Goal: Task Accomplishment & Management: Manage account settings

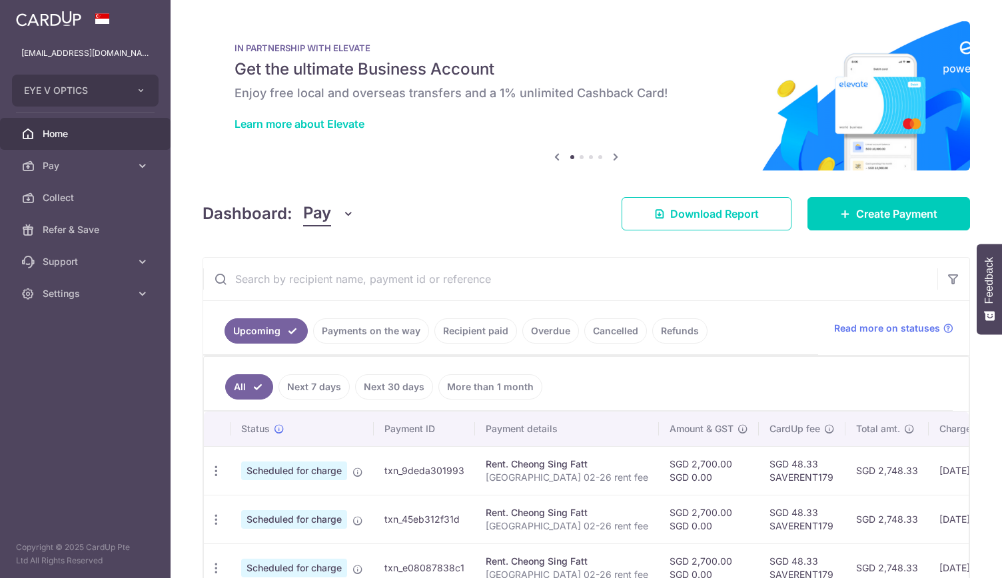
click at [368, 330] on link "Payments on the way" at bounding box center [371, 331] width 116 height 25
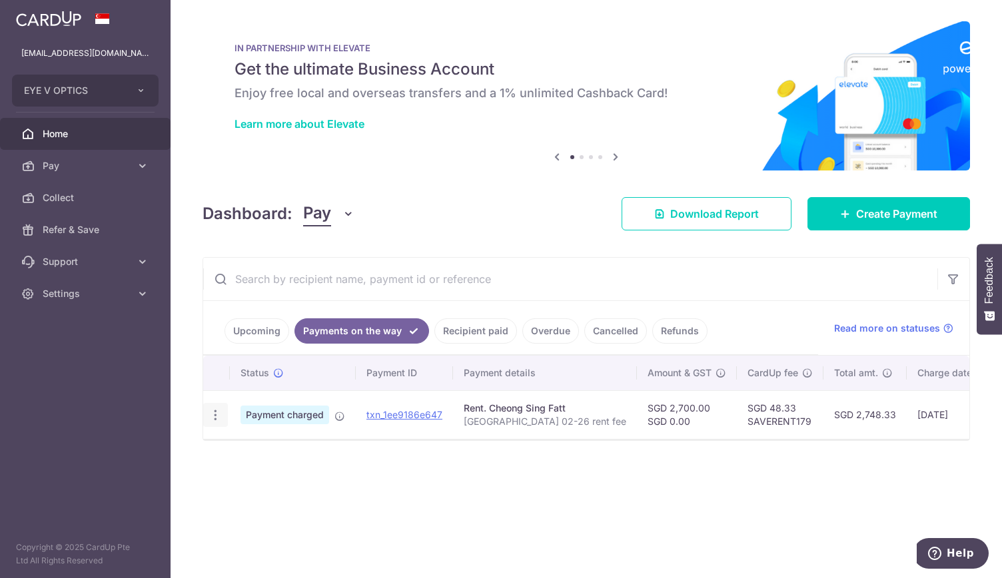
drag, startPoint x: 207, startPoint y: 418, endPoint x: 219, endPoint y: 411, distance: 13.7
click at [219, 411] on div "PDF Receipt" at bounding box center [215, 415] width 25 height 25
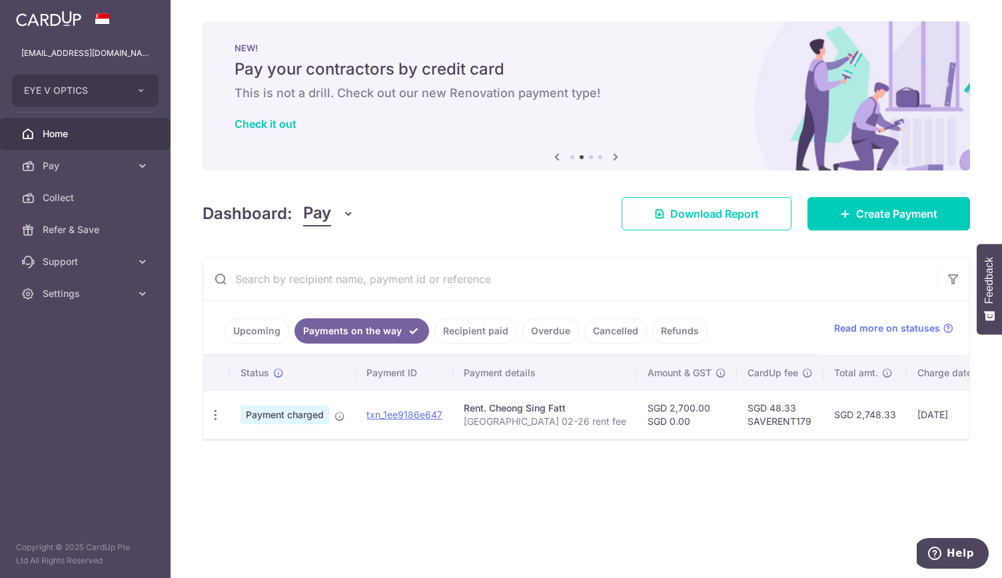
click at [467, 329] on link "Recipient paid" at bounding box center [475, 331] width 83 height 25
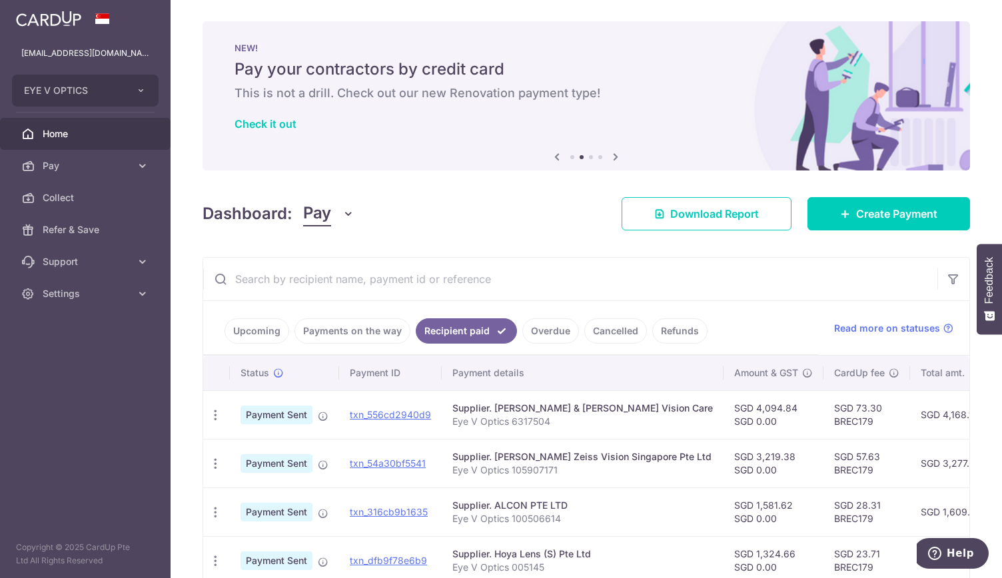
click at [362, 326] on link "Payments on the way" at bounding box center [353, 331] width 116 height 25
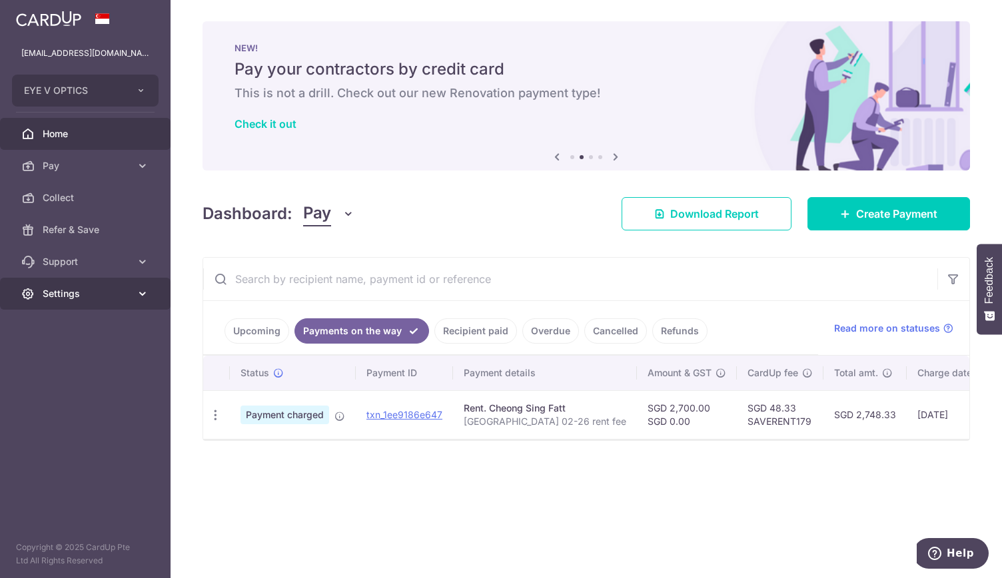
click at [143, 291] on icon at bounding box center [142, 293] width 13 height 13
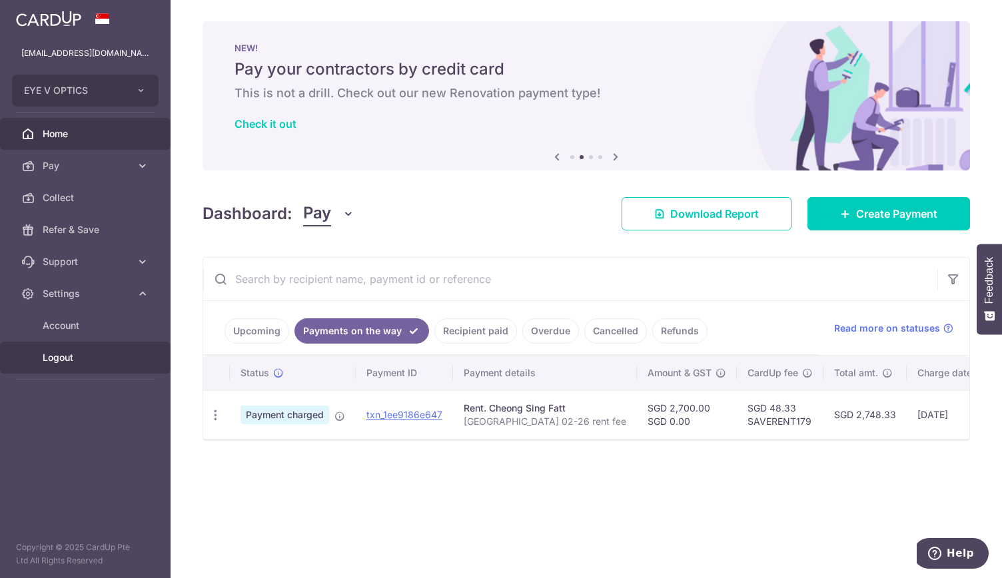
click at [67, 357] on span "Logout" at bounding box center [87, 357] width 88 height 13
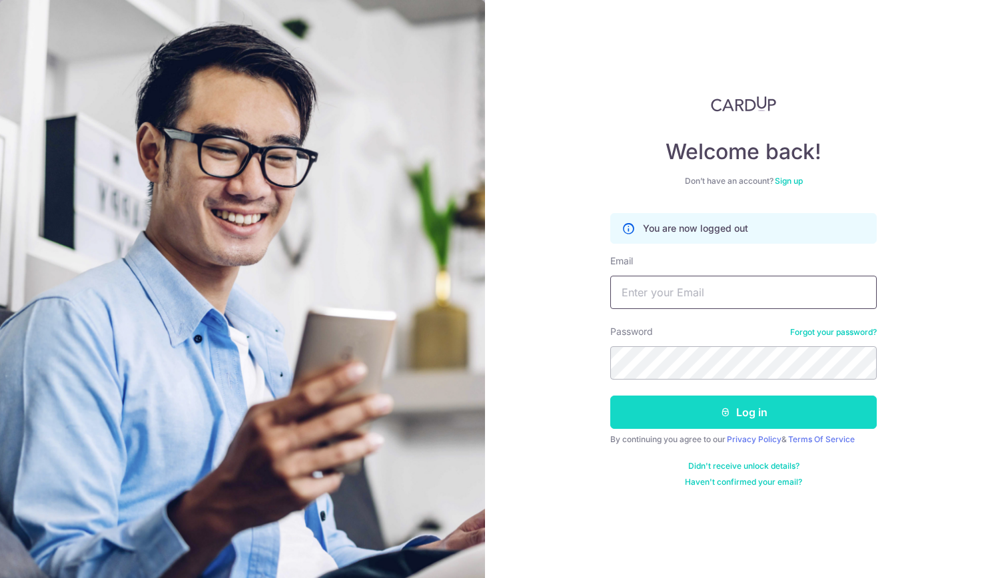
type input "rchuapn@gmail.com"
click at [722, 407] on icon "submit" at bounding box center [725, 412] width 11 height 11
